Goal: Connect with others: Connect with others

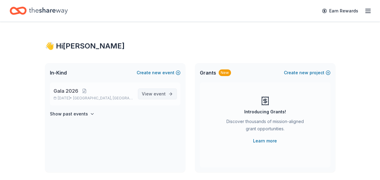
click at [154, 94] on span "View event" at bounding box center [154, 93] width 24 height 7
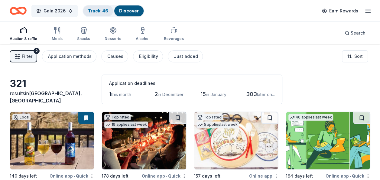
click at [101, 11] on link "Track · 46" at bounding box center [98, 10] width 20 height 5
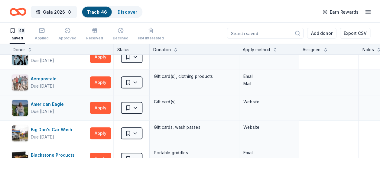
scroll to position [0, 0]
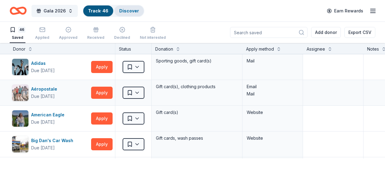
click at [117, 8] on div "Discover" at bounding box center [128, 10] width 29 height 11
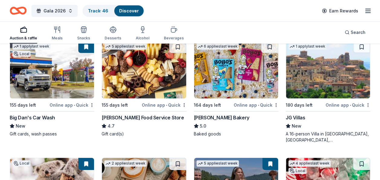
scroll to position [889, 0]
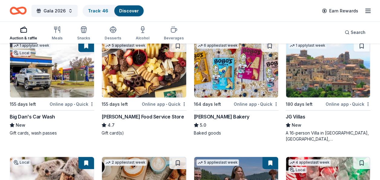
click at [302, 113] on div "JG Villas" at bounding box center [295, 116] width 19 height 7
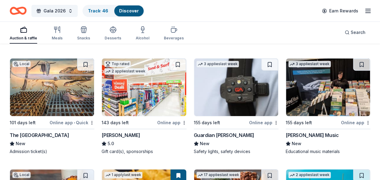
scroll to position [1214, 0]
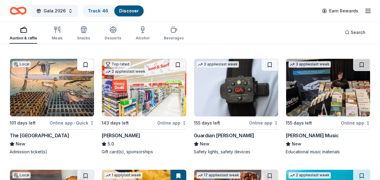
click at [83, 62] on button at bounding box center [85, 65] width 17 height 12
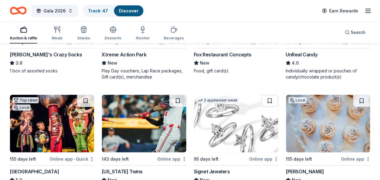
scroll to position [3008, 0]
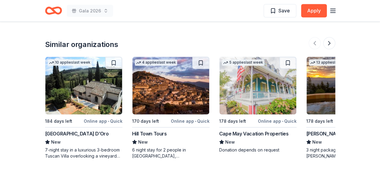
scroll to position [634, 0]
